Goal: Use online tool/utility: Utilize a website feature to perform a specific function

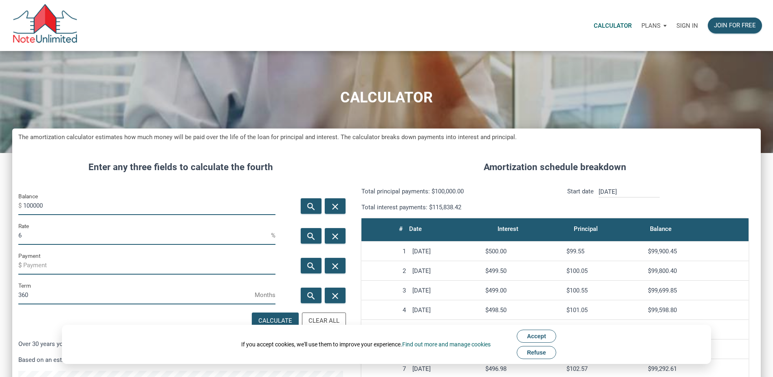
scroll to position [448, 749]
click at [77, 207] on input "100000" at bounding box center [149, 205] width 252 height 18
type input "575000"
click at [29, 236] on input "6" at bounding box center [144, 235] width 253 height 18
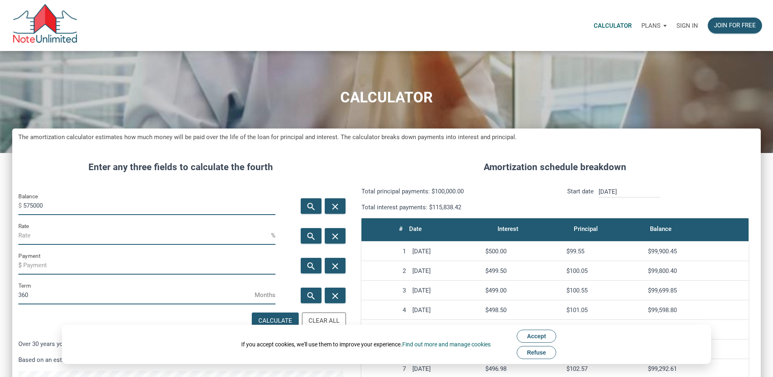
click at [29, 269] on input "Payment" at bounding box center [149, 265] width 252 height 18
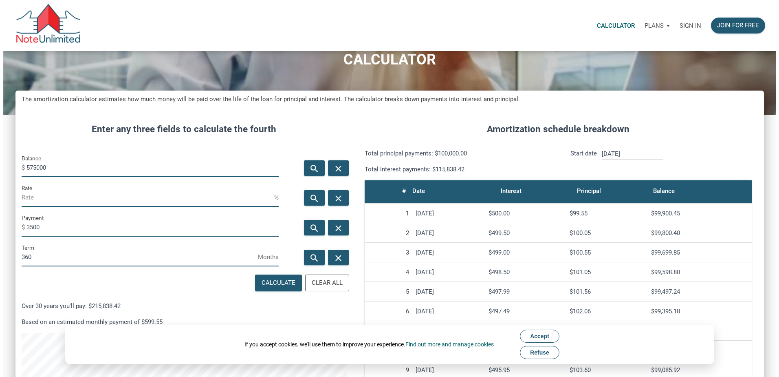
scroll to position [122, 0]
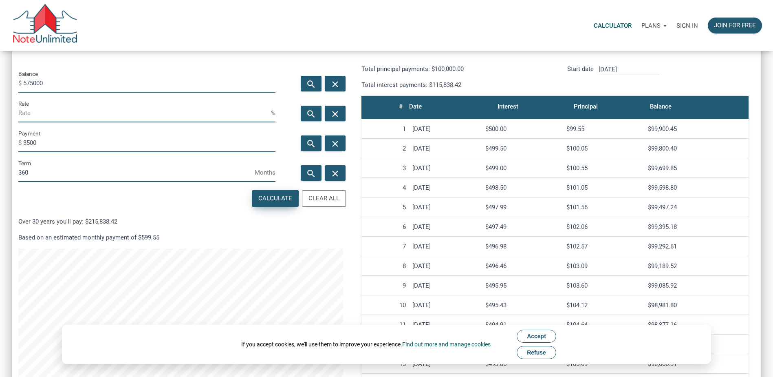
click at [268, 195] on div "Calculate" at bounding box center [275, 198] width 34 height 9
type input "-3500"
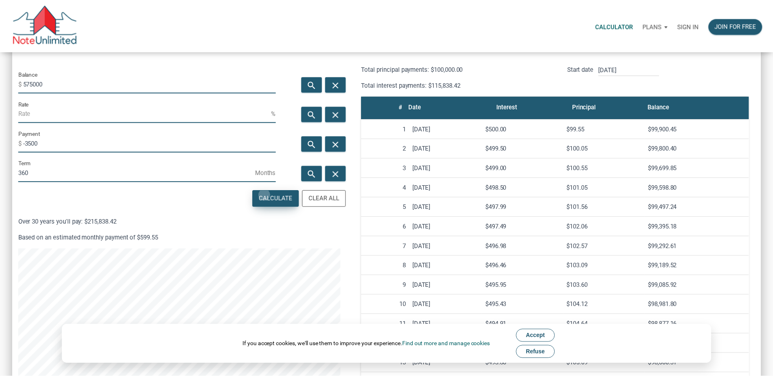
scroll to position [448, 755]
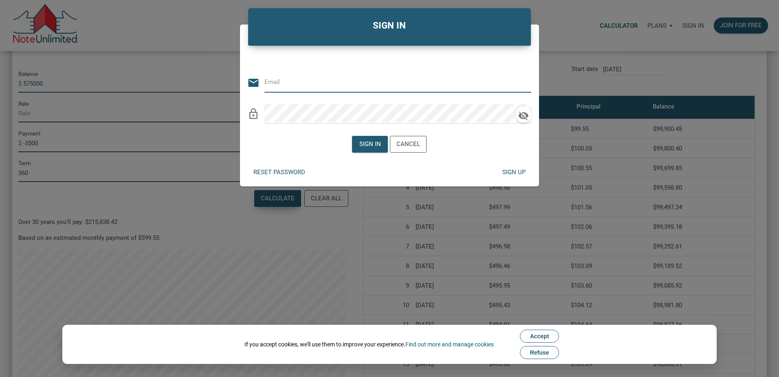
type input "[EMAIL_ADDRESS][DOMAIN_NAME]"
click at [373, 135] on div "Sign in Cancel" at bounding box center [389, 144] width 75 height 21
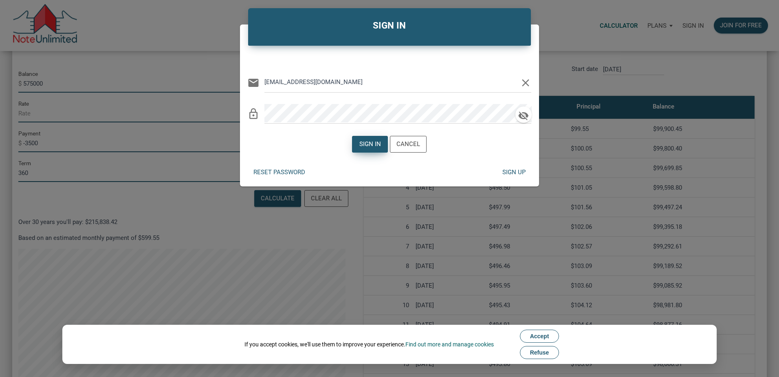
click at [371, 141] on div "Sign in" at bounding box center [370, 143] width 22 height 9
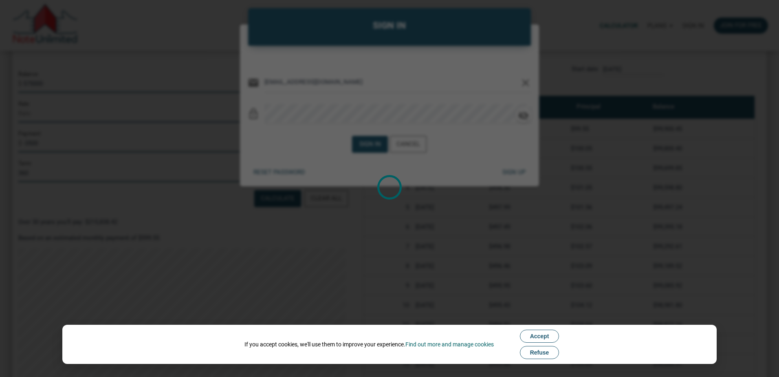
click at [530, 332] on button "Accept" at bounding box center [540, 335] width 40 height 13
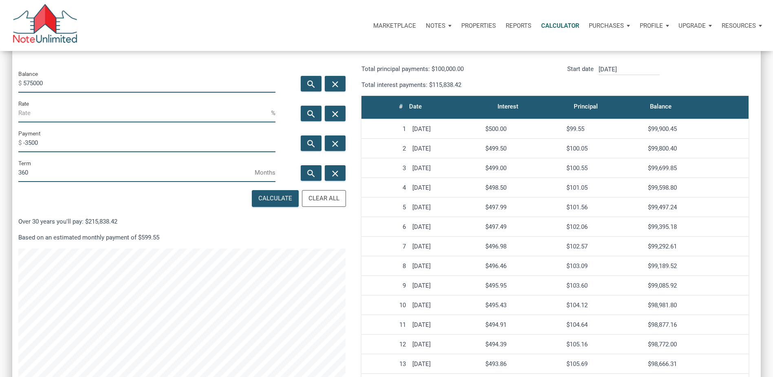
scroll to position [407070, 406769]
click at [279, 199] on div "Calculate" at bounding box center [275, 198] width 34 height 9
type input "6.15"
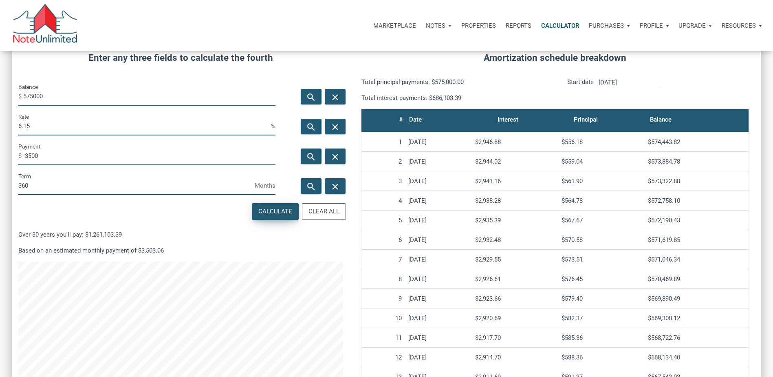
scroll to position [82, 0]
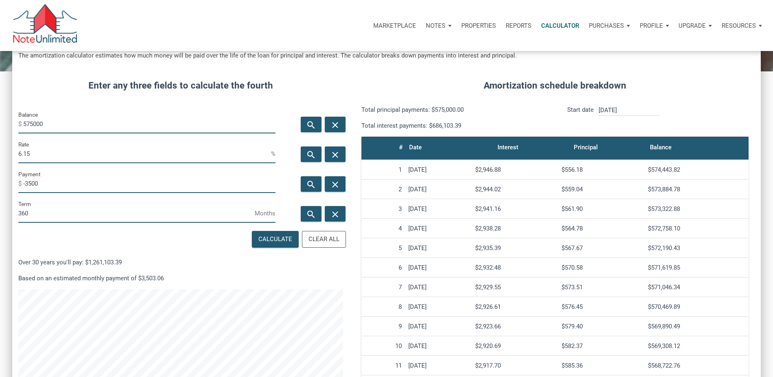
drag, startPoint x: 37, startPoint y: 158, endPoint x: -2, endPoint y: 158, distance: 38.3
click at [0, 158] on html "Marketplace Notes Dashboard Transactions Properties Reports Calculator Purchase…" at bounding box center [386, 106] width 773 height 377
click at [52, 120] on input "575000" at bounding box center [149, 124] width 252 height 18
type input "550000"
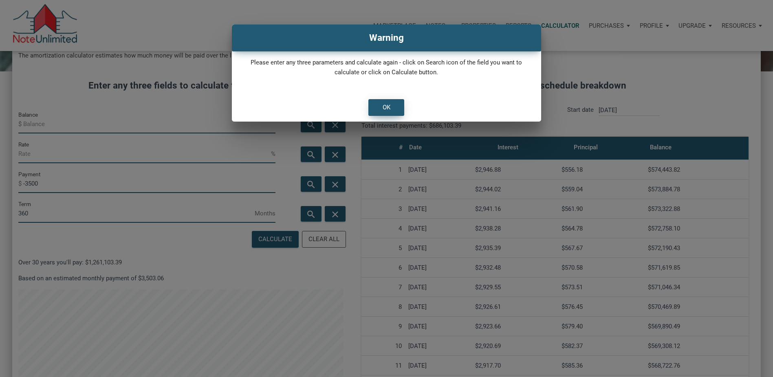
click at [387, 102] on div "OK" at bounding box center [386, 107] width 35 height 16
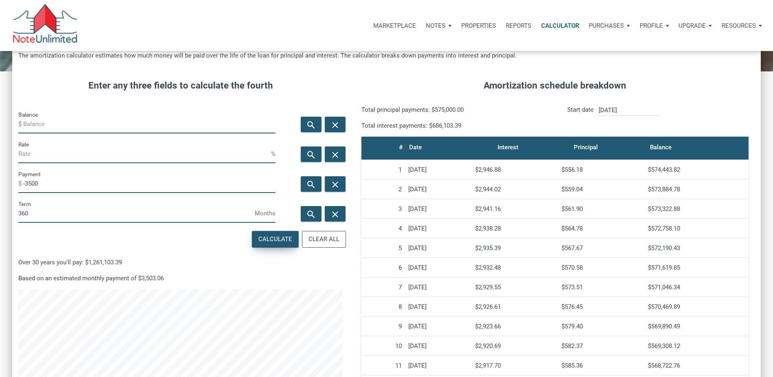
click at [273, 236] on div "Calculate" at bounding box center [275, 238] width 34 height 9
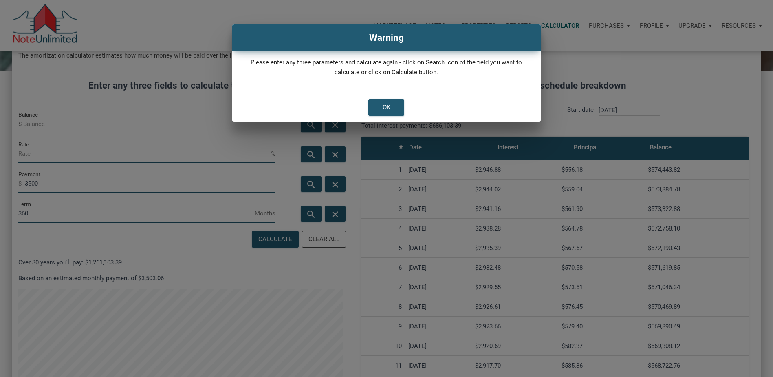
click at [381, 97] on div "OK" at bounding box center [386, 107] width 309 height 29
click at [375, 105] on div "OK" at bounding box center [386, 107] width 35 height 16
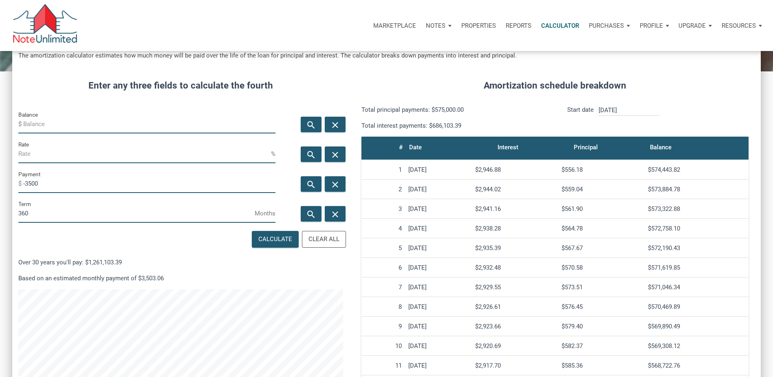
click at [40, 130] on input "Balance" at bounding box center [149, 124] width 252 height 18
type input "550000"
click at [283, 236] on div "Calculate" at bounding box center [275, 238] width 34 height 9
type input "6.57"
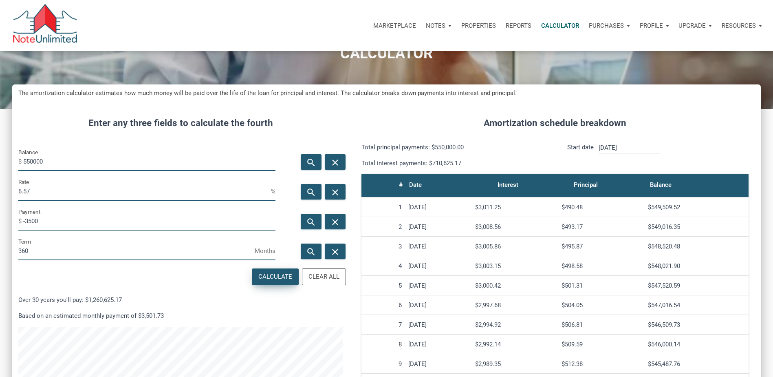
scroll to position [41, 0]
